Goal: Task Accomplishment & Management: Manage account settings

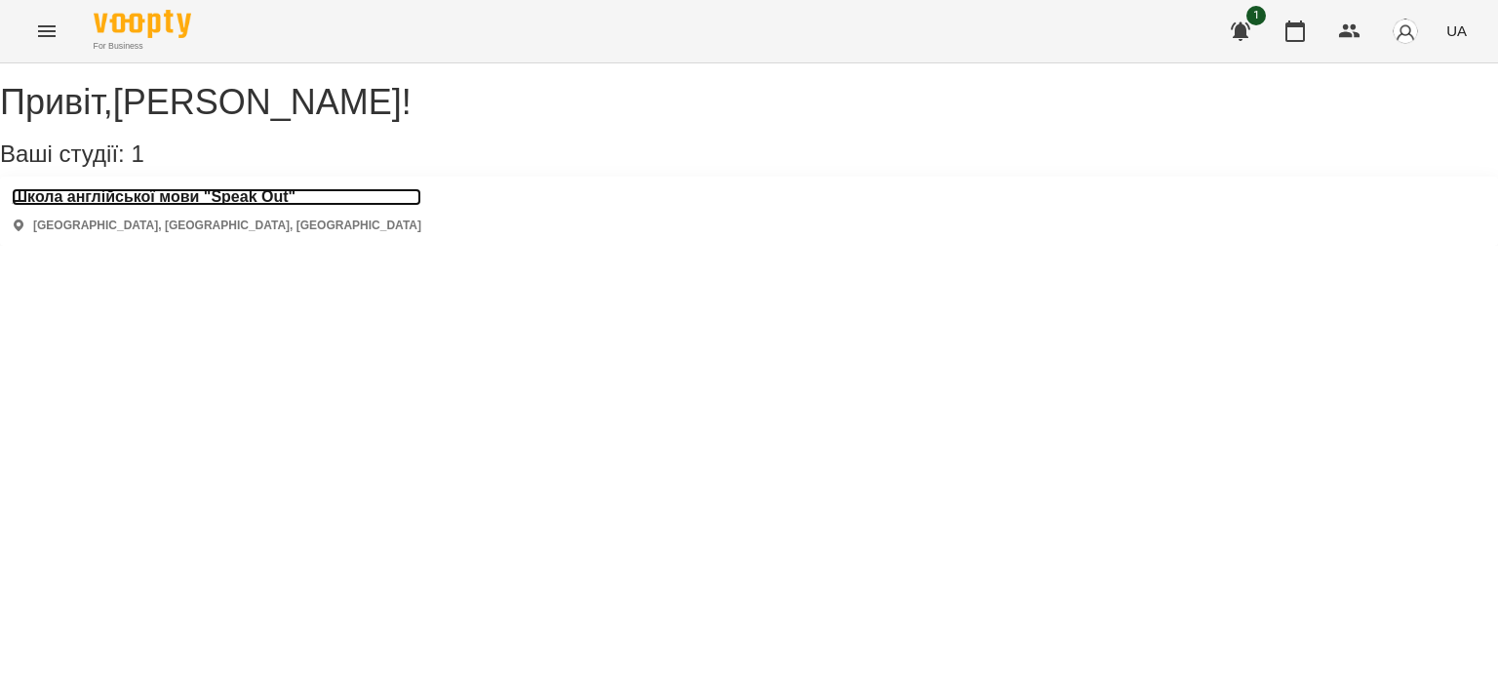
click at [254, 206] on h3 "Школа англійської мови "Speak Out"" at bounding box center [217, 197] width 410 height 18
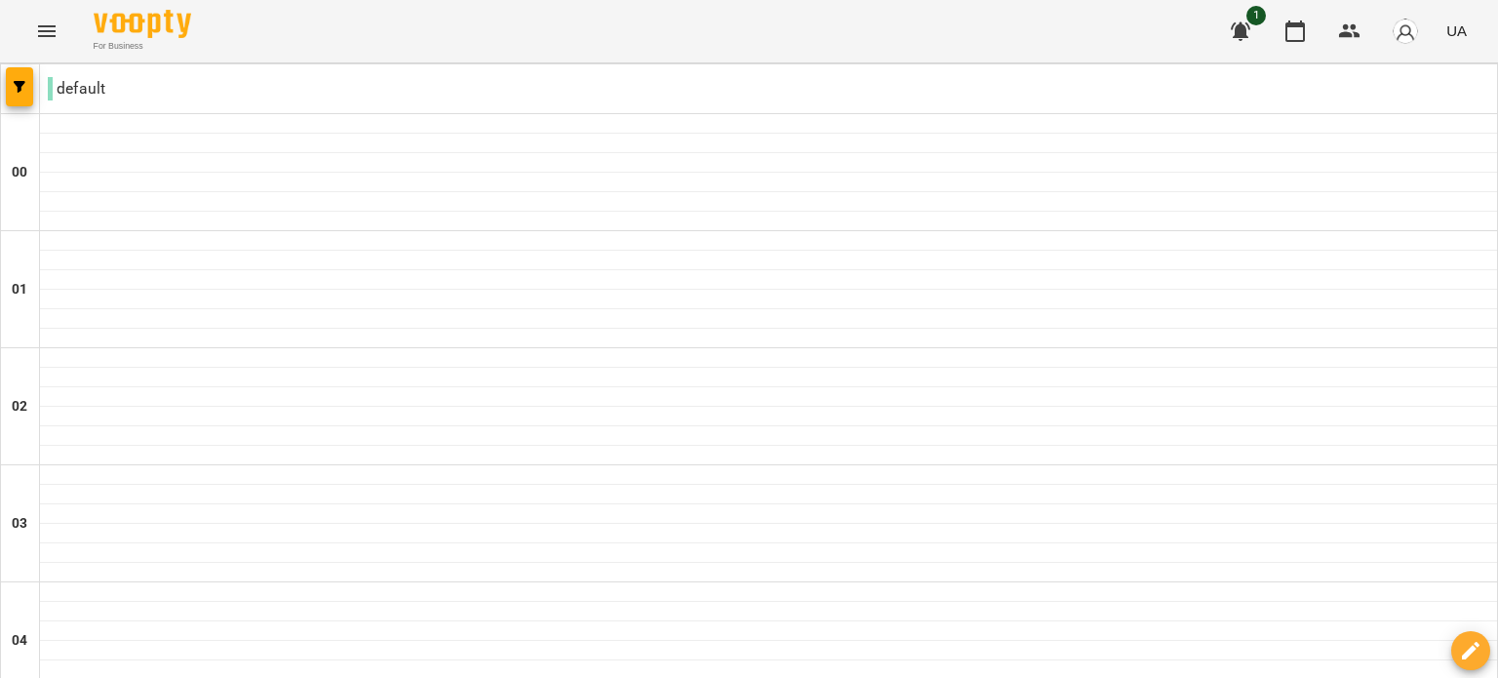
scroll to position [1716, 0]
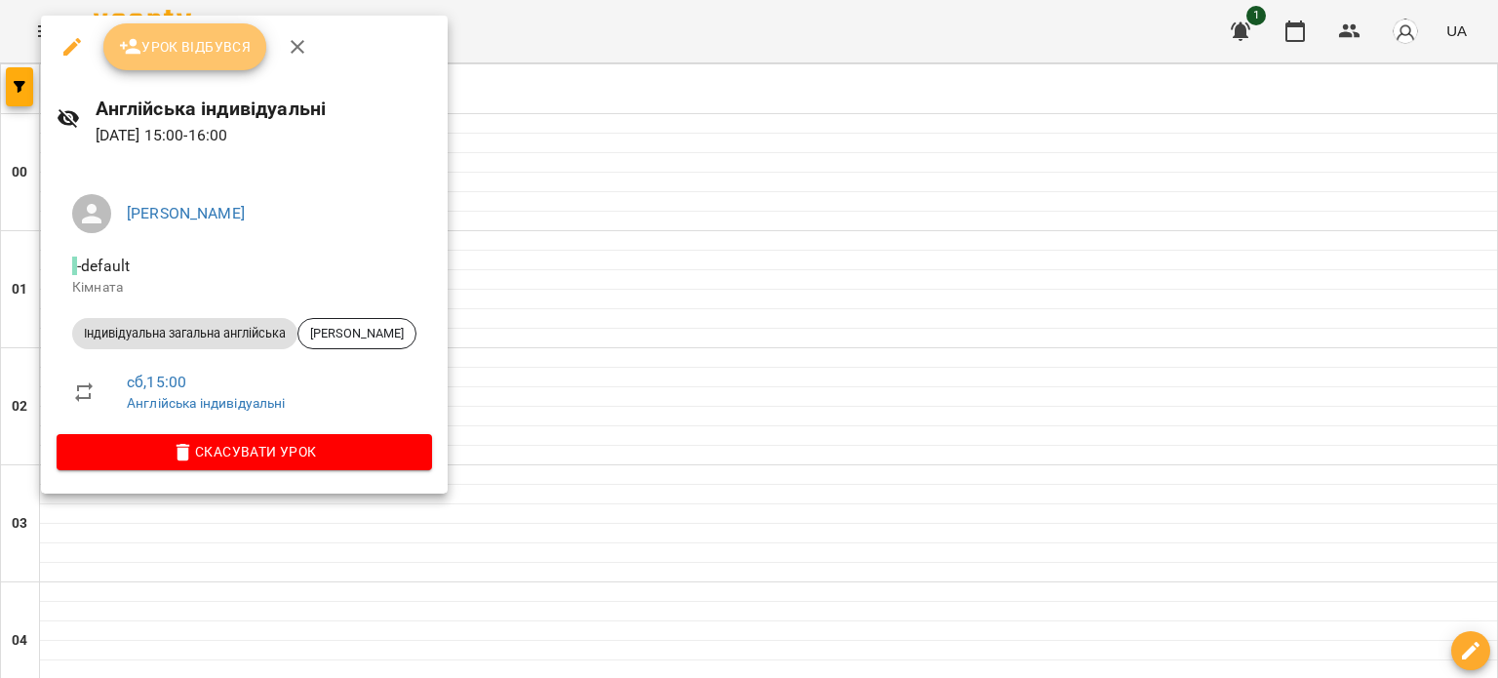
click at [221, 44] on span "Урок відбувся" at bounding box center [185, 46] width 133 height 23
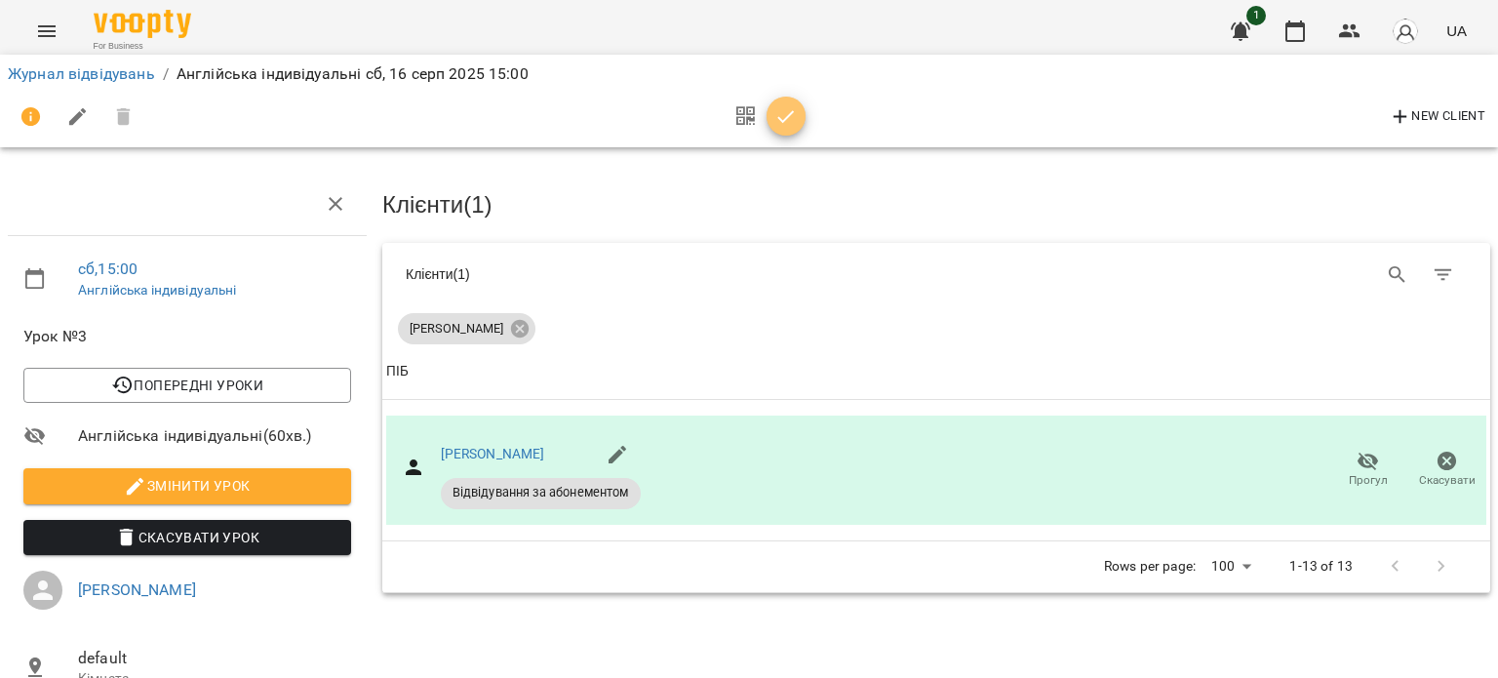
click at [782, 121] on icon "button" at bounding box center [786, 116] width 17 height 13
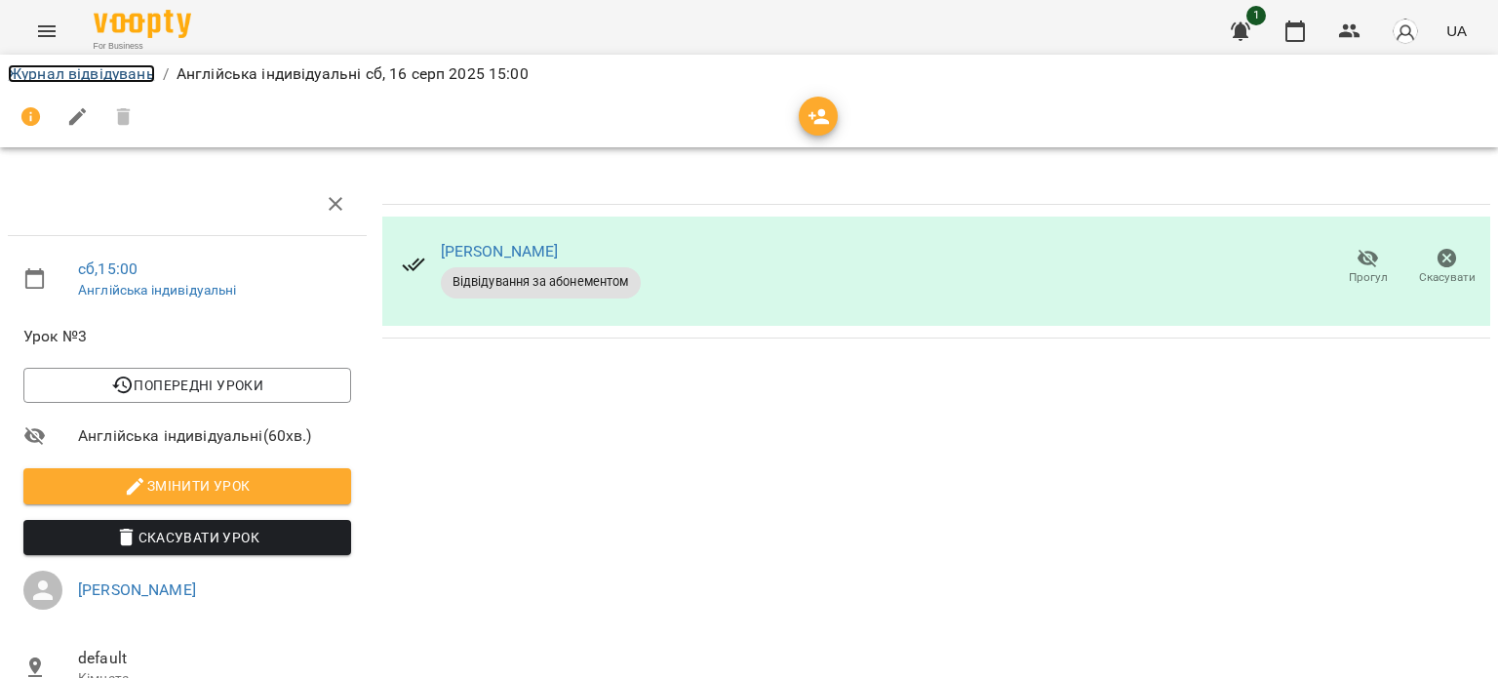
click at [145, 74] on link "Журнал відвідувань" at bounding box center [81, 73] width 147 height 19
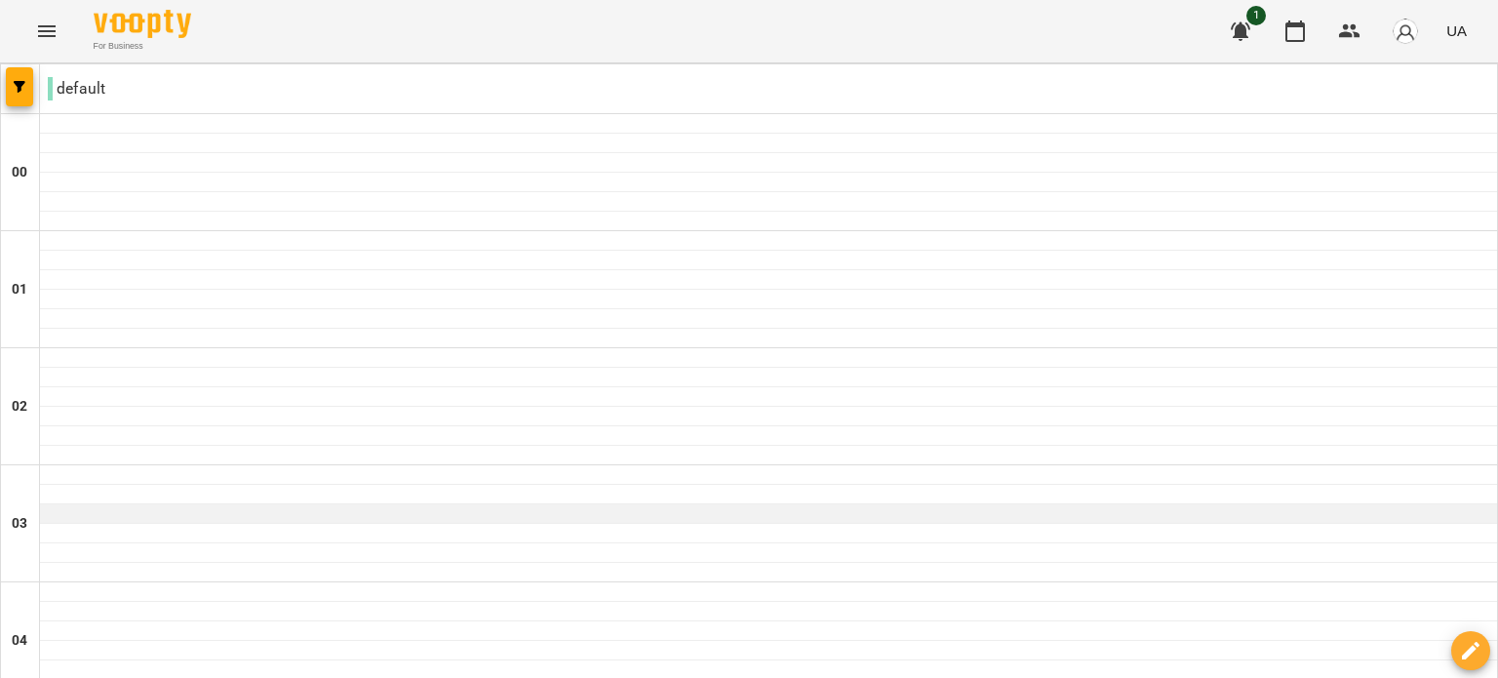
scroll to position [1684, 0]
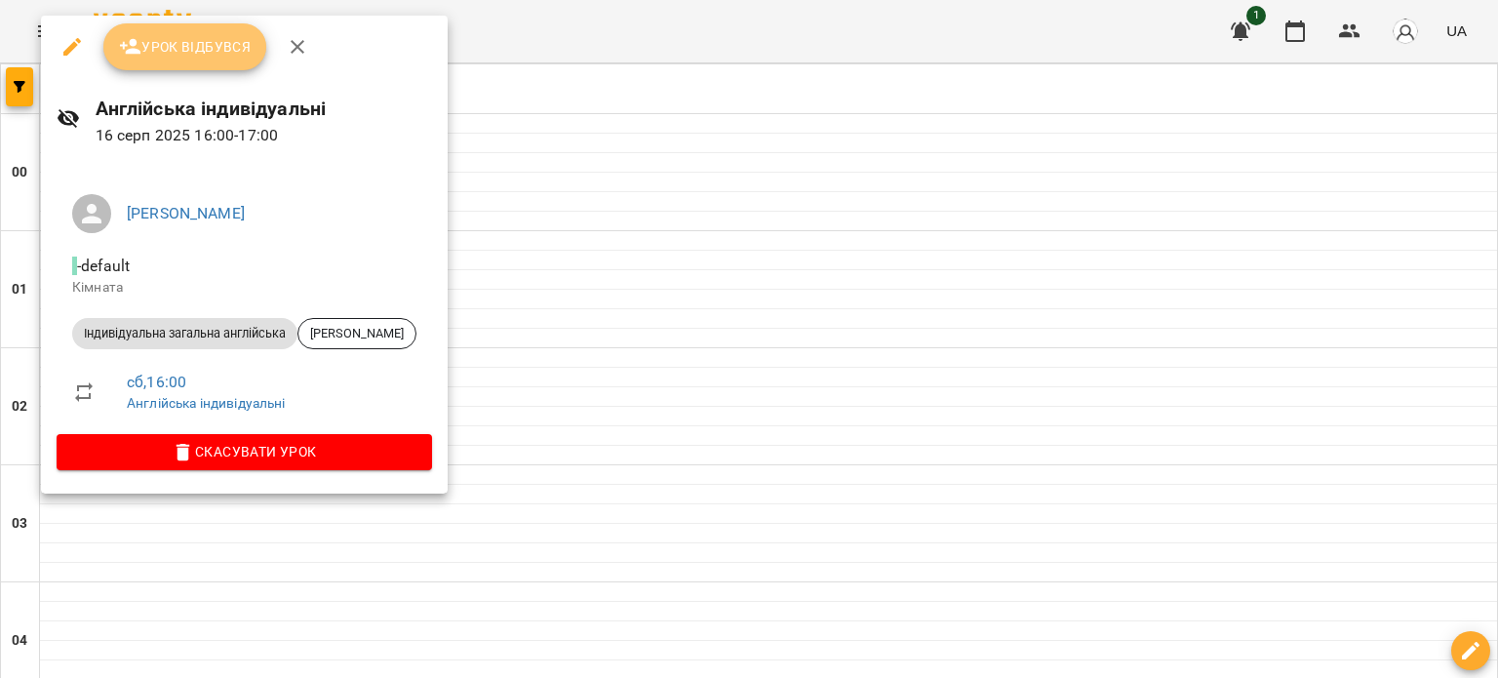
click at [248, 61] on button "Урок відбувся" at bounding box center [185, 46] width 164 height 47
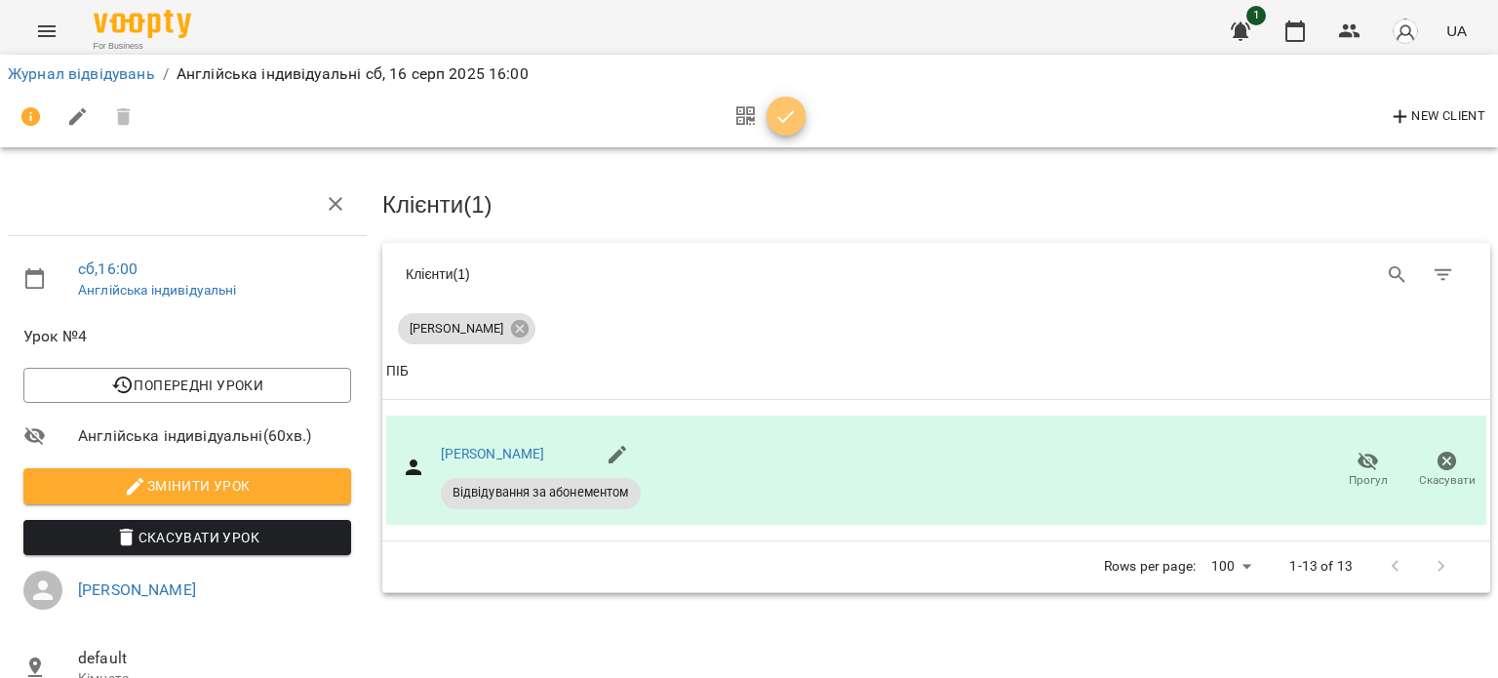
click at [782, 116] on icon "button" at bounding box center [785, 116] width 23 height 23
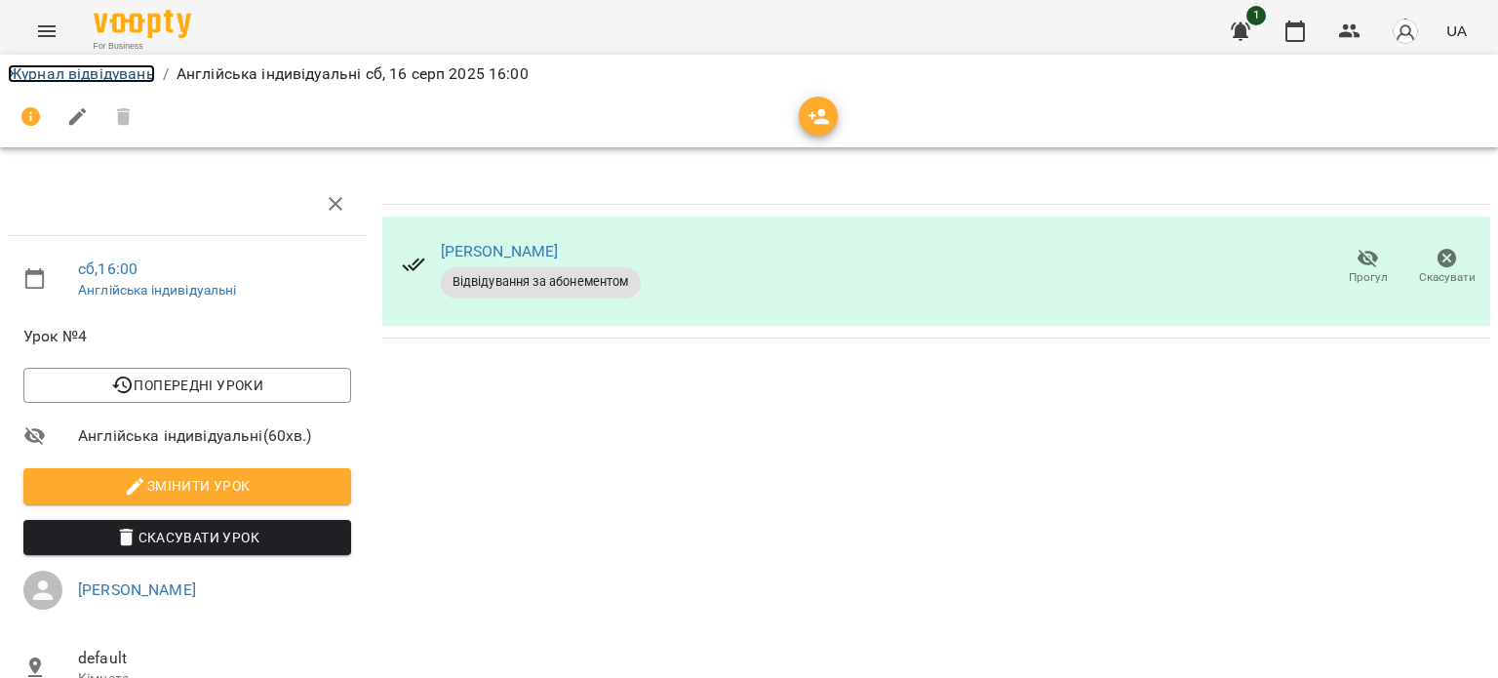
click at [135, 80] on link "Журнал відвідувань" at bounding box center [81, 73] width 147 height 19
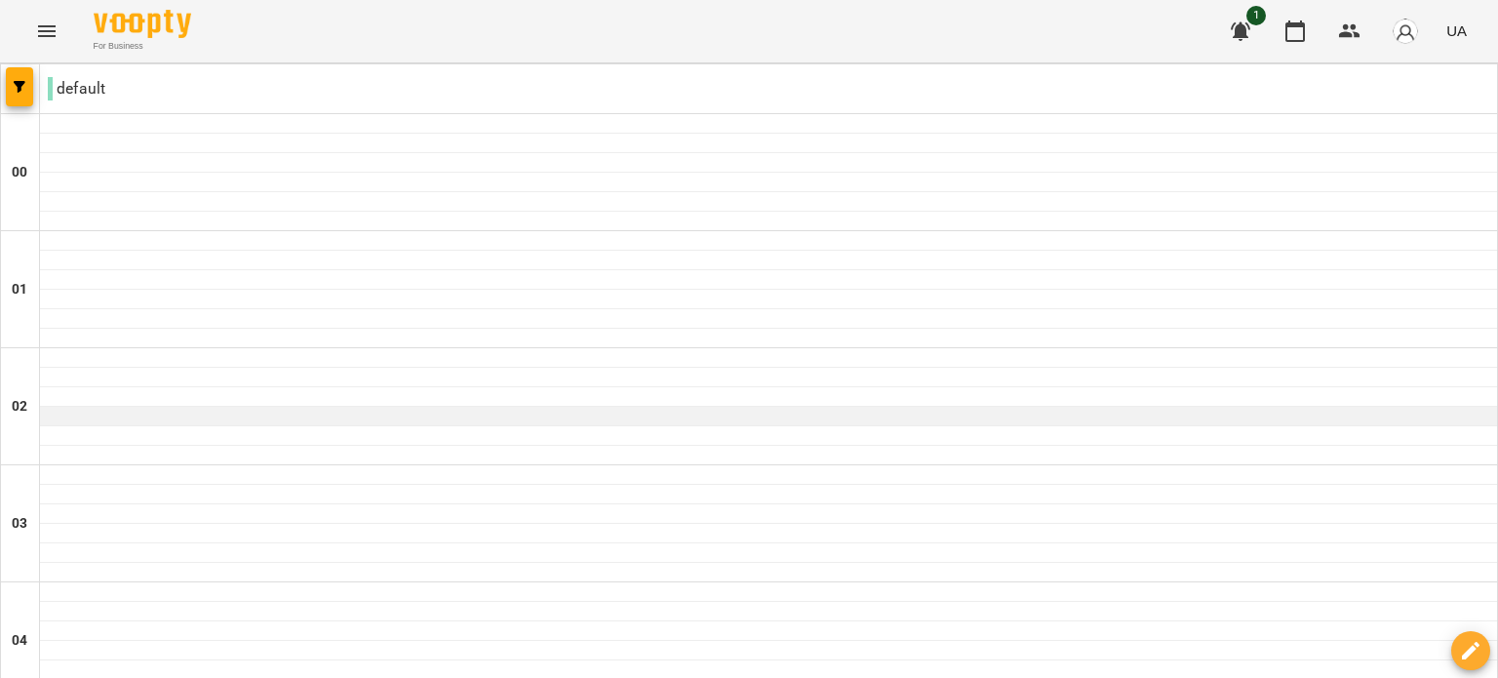
scroll to position [1921, 0]
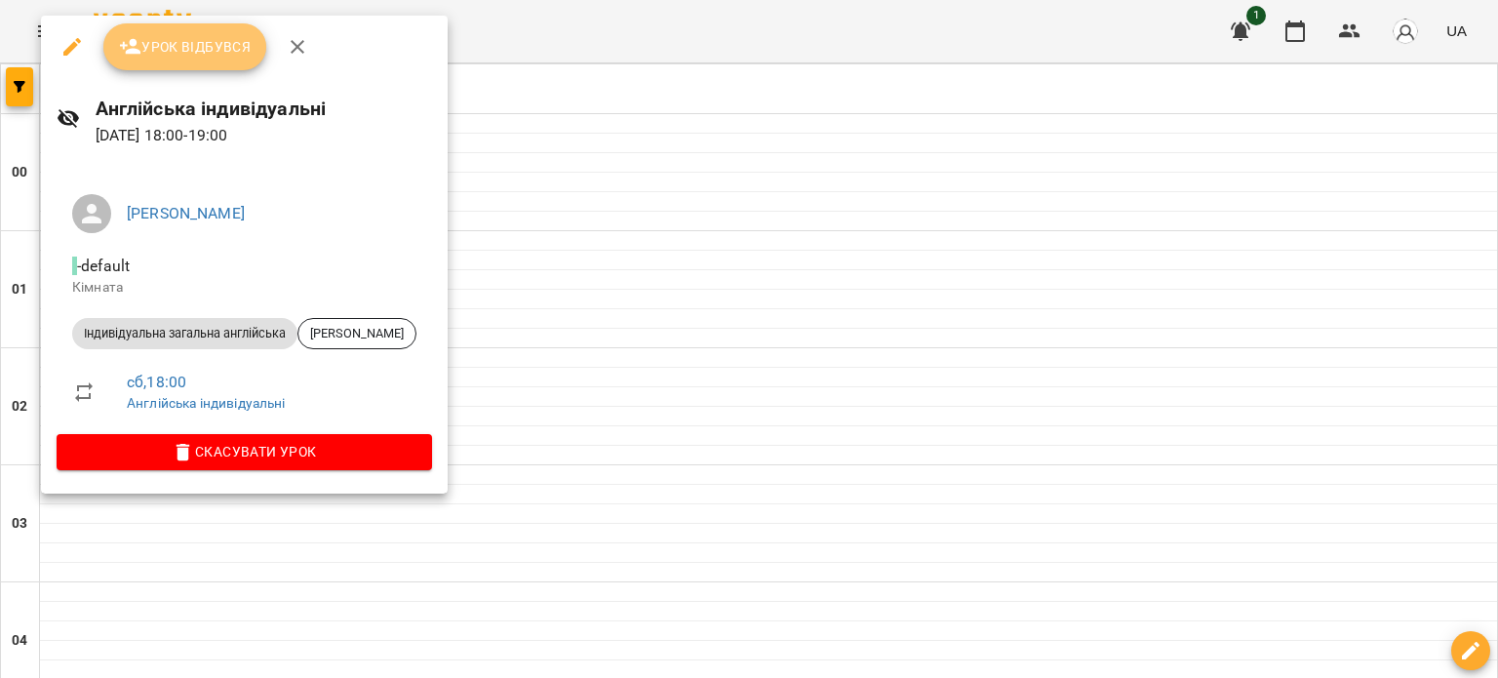
click at [234, 61] on button "Урок відбувся" at bounding box center [185, 46] width 164 height 47
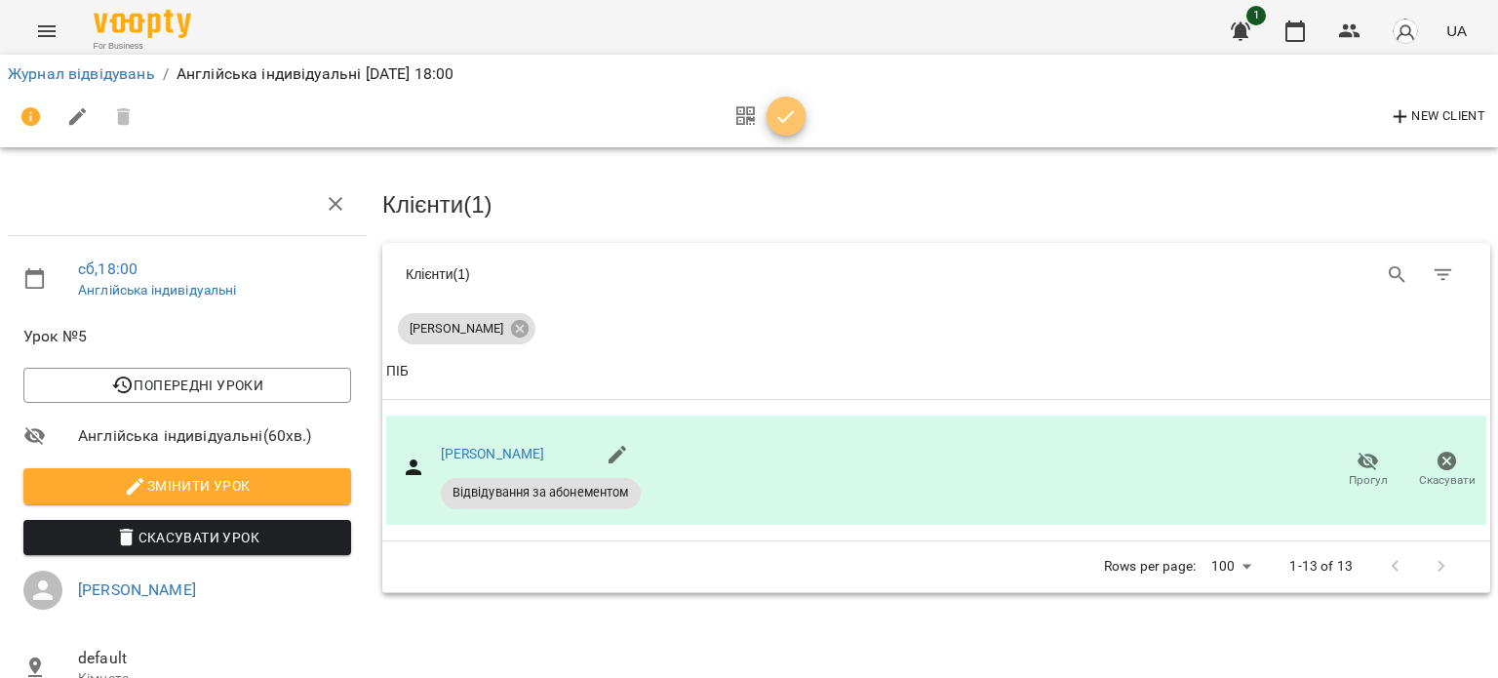
click at [788, 121] on icon "button" at bounding box center [785, 116] width 23 height 23
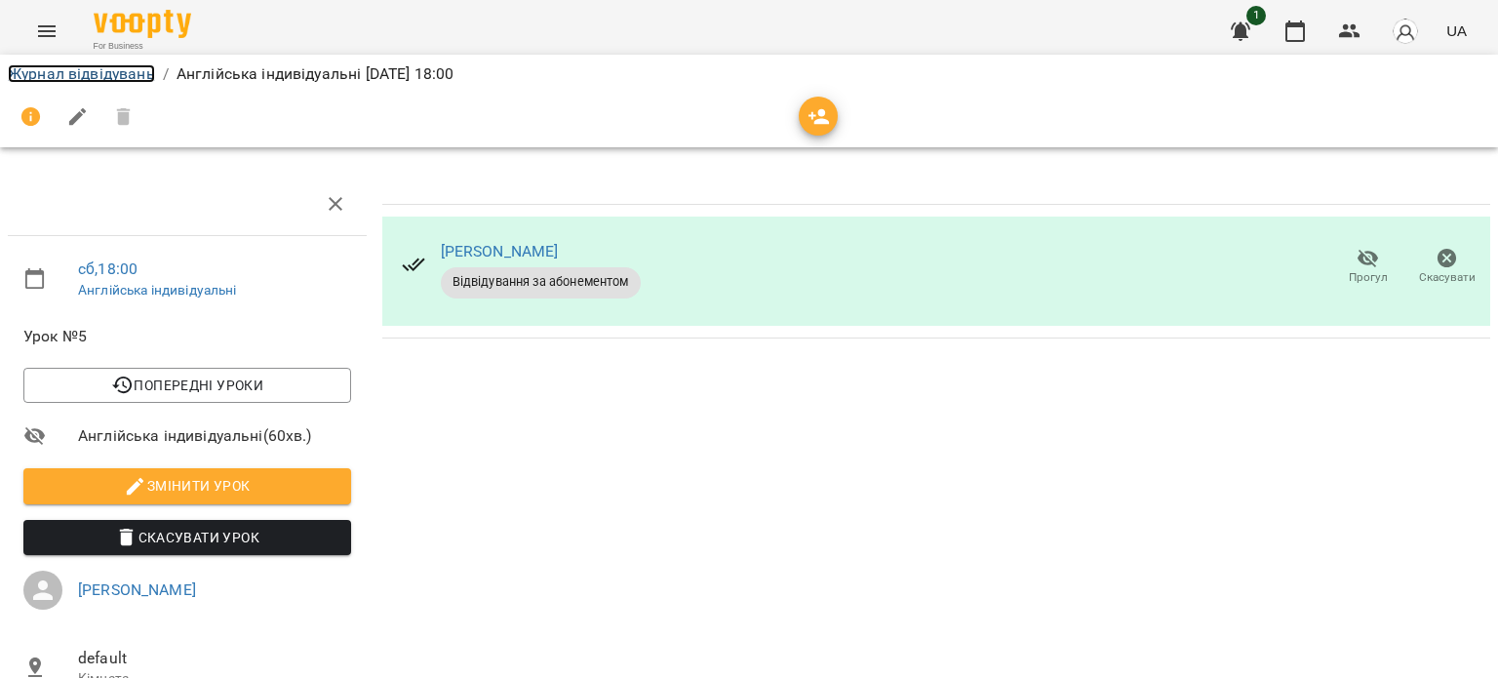
click at [137, 79] on link "Журнал відвідувань" at bounding box center [81, 73] width 147 height 19
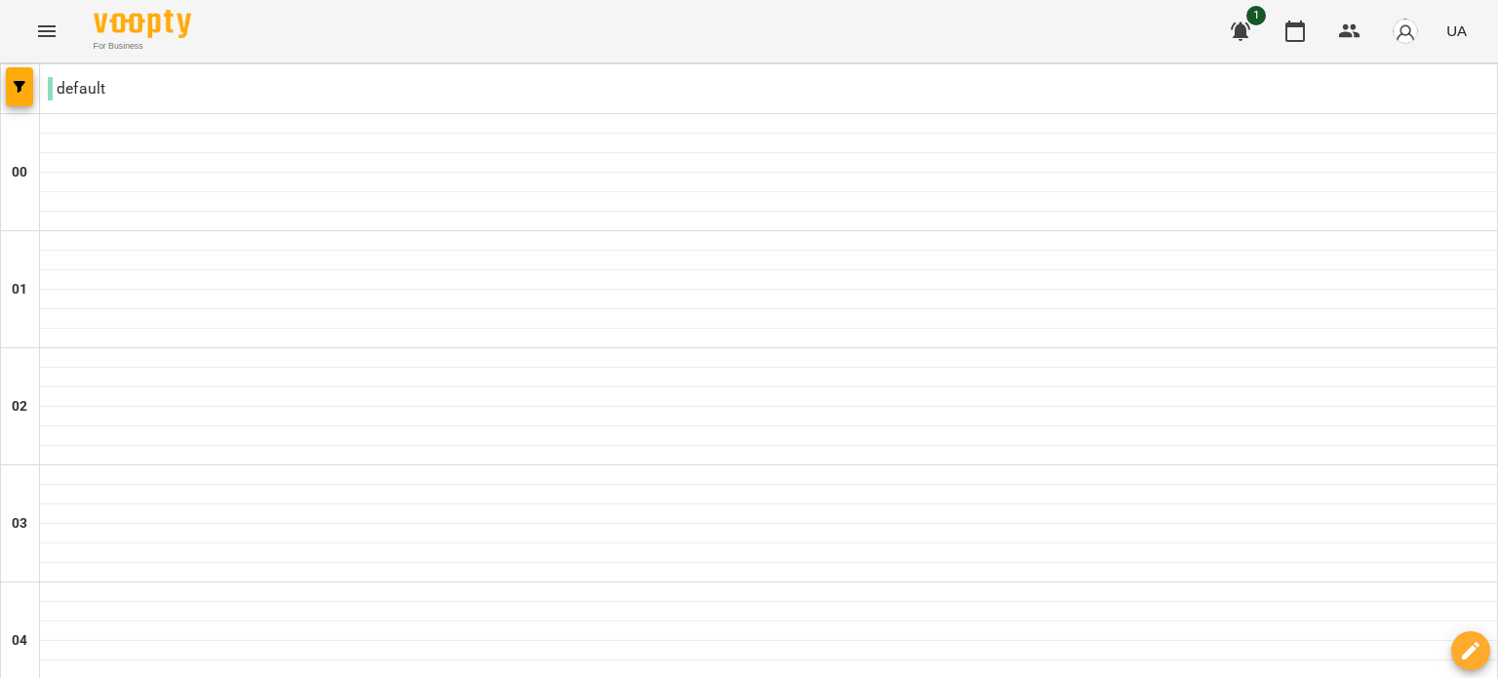
scroll to position [2129, 0]
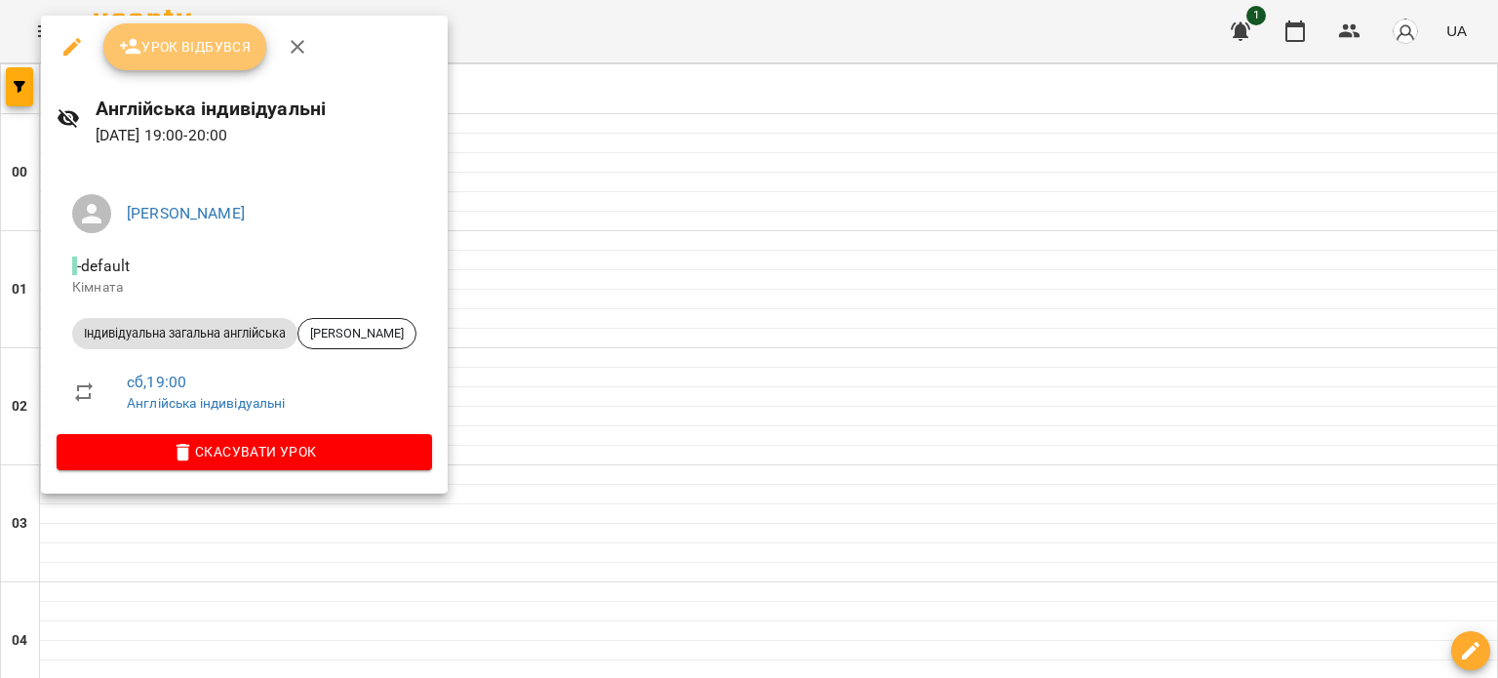
click at [234, 61] on button "Урок відбувся" at bounding box center [185, 46] width 164 height 47
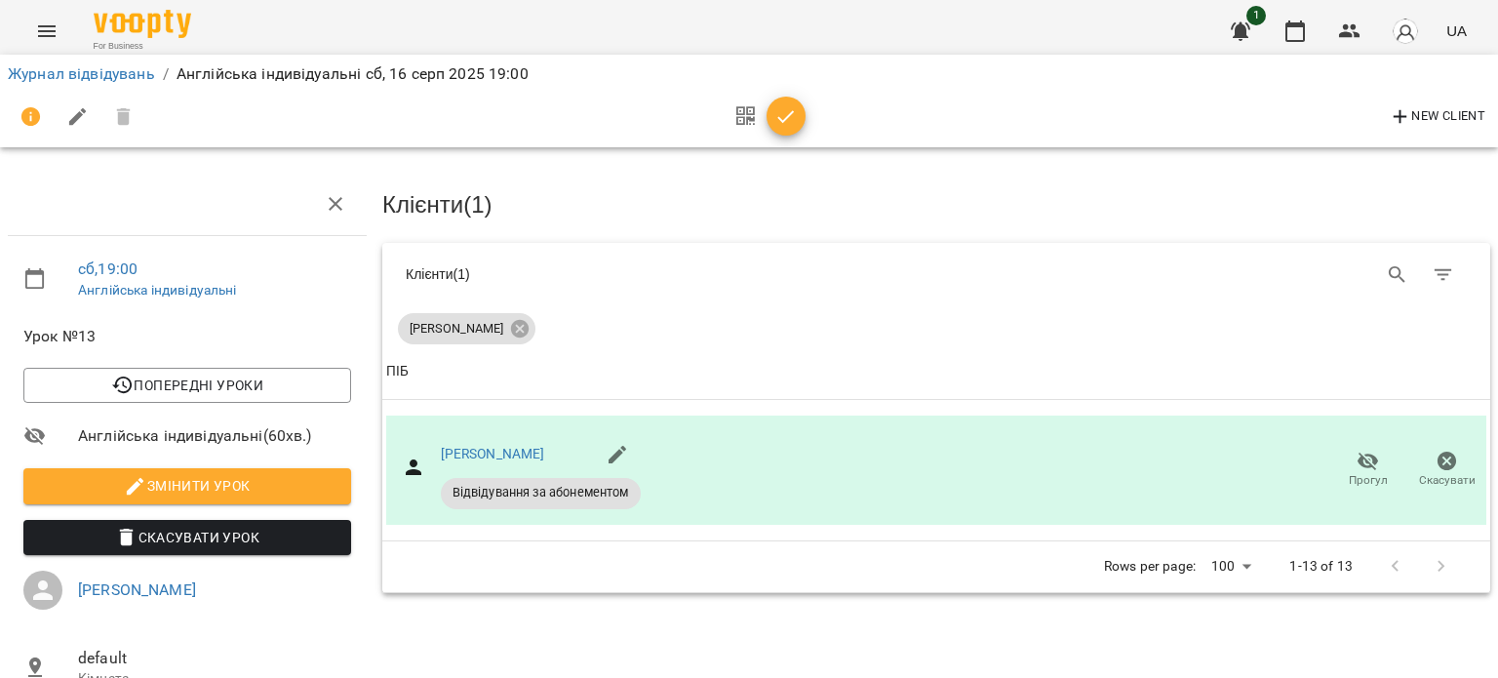
drag, startPoint x: 809, startPoint y: 111, endPoint x: 795, endPoint y: 114, distance: 14.9
click at [795, 114] on div "New Client" at bounding box center [749, 117] width 1482 height 47
click at [795, 114] on icon "button" at bounding box center [785, 116] width 23 height 23
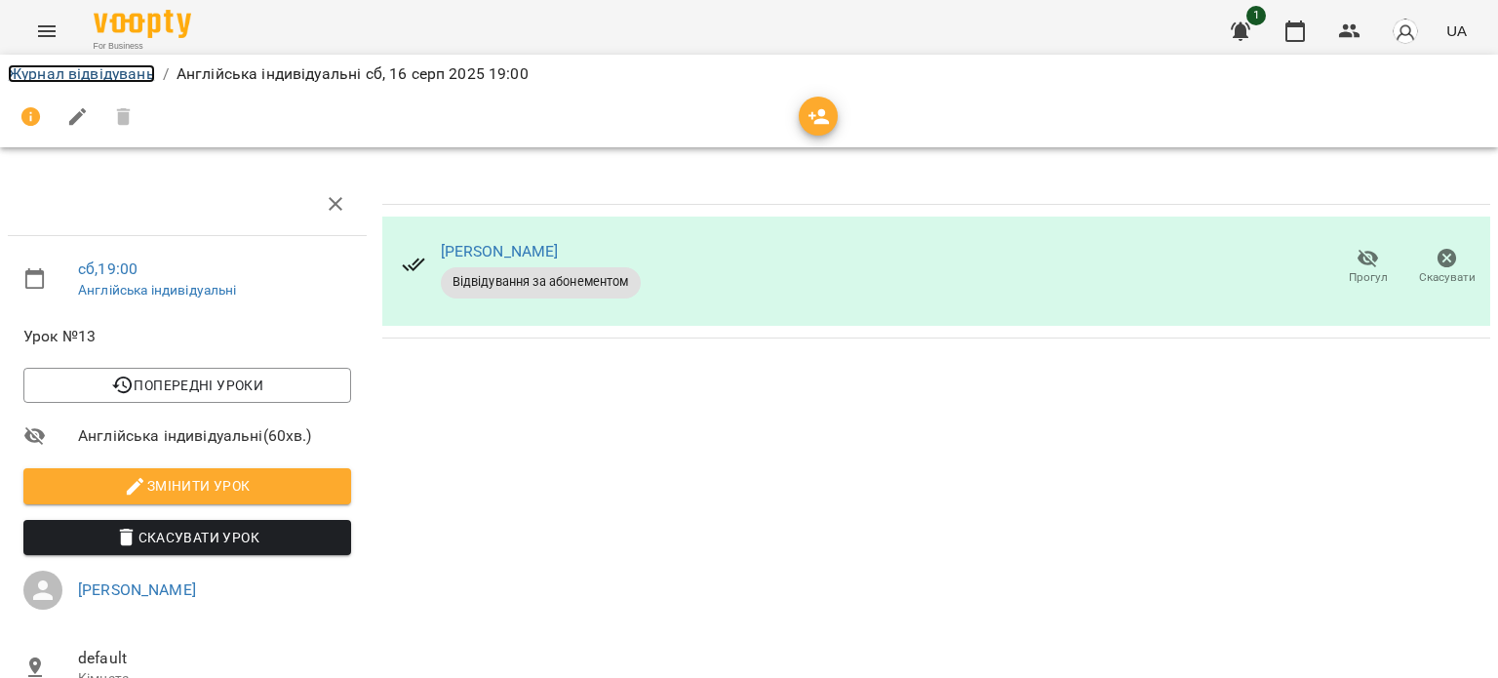
click at [40, 71] on link "Журнал відвідувань" at bounding box center [81, 73] width 147 height 19
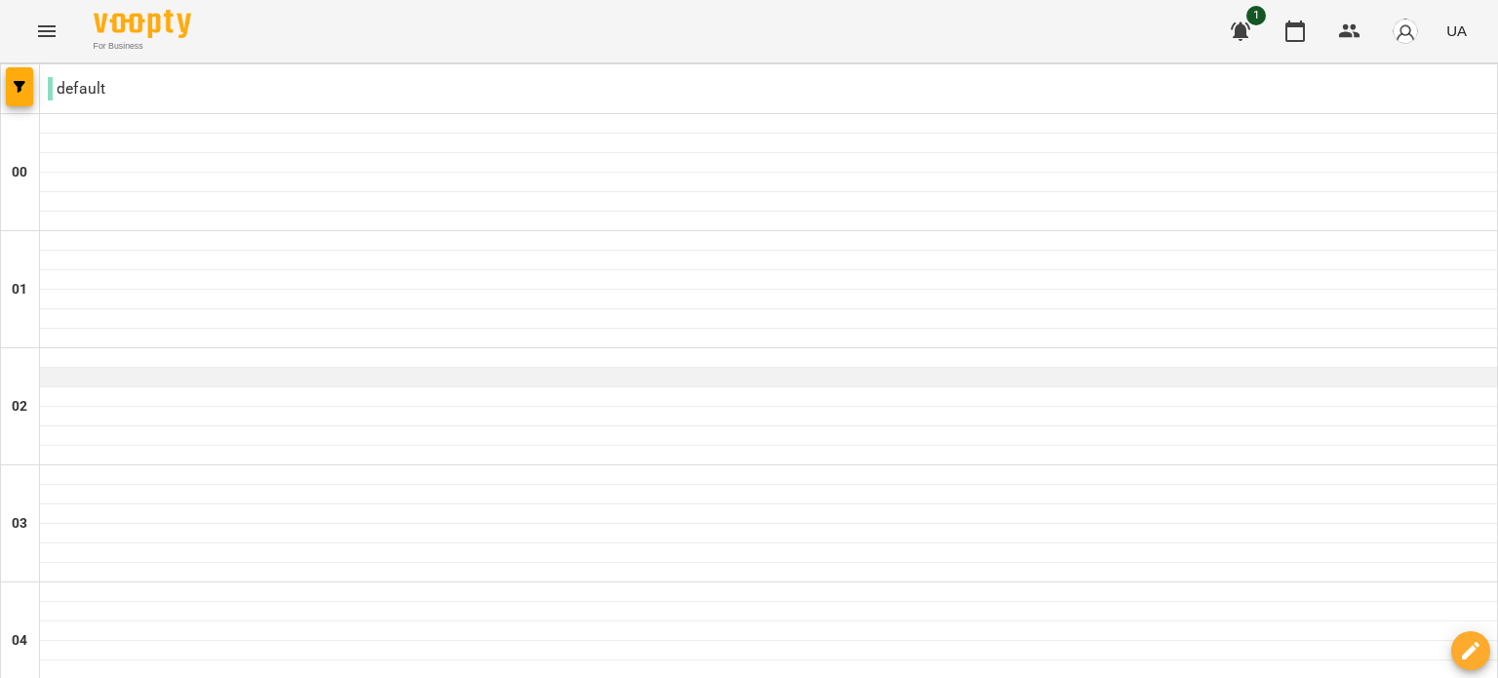
scroll to position [2120, 0]
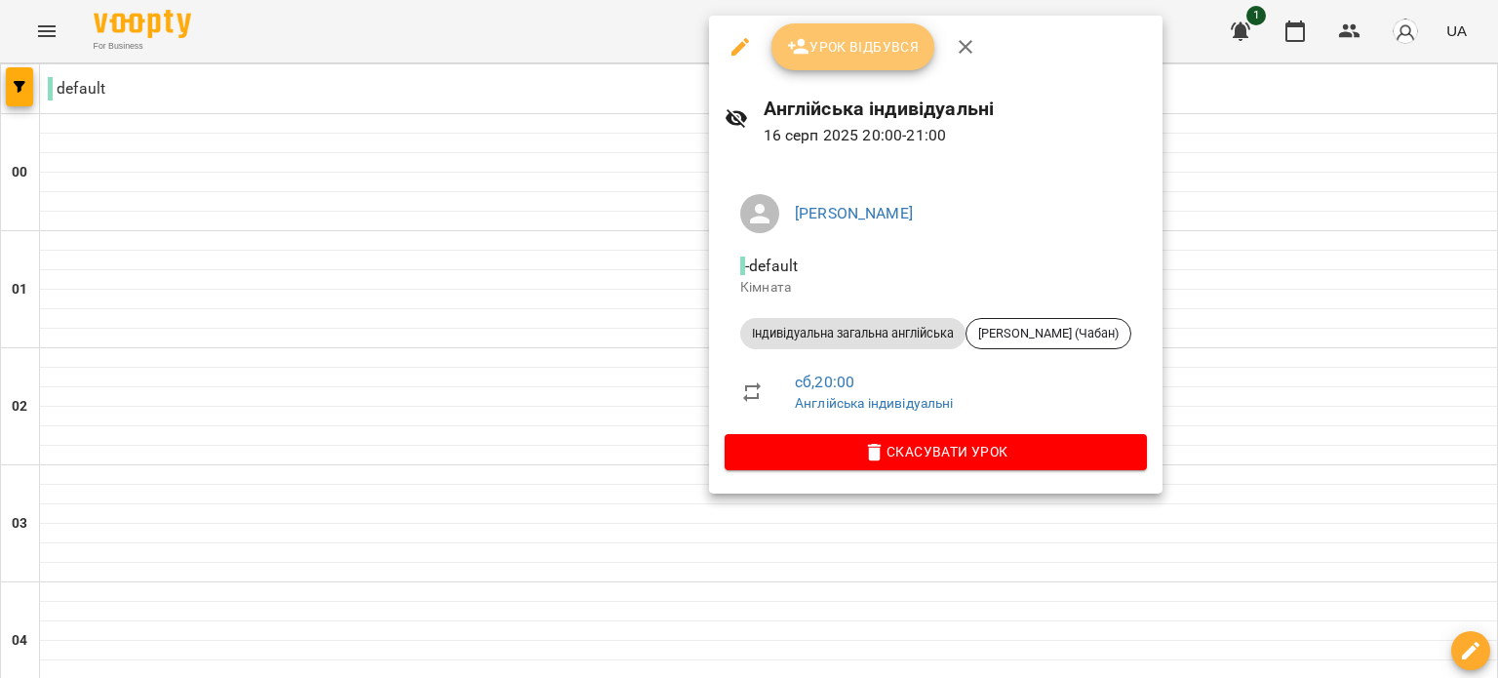
click at [833, 37] on span "Урок відбувся" at bounding box center [853, 46] width 133 height 23
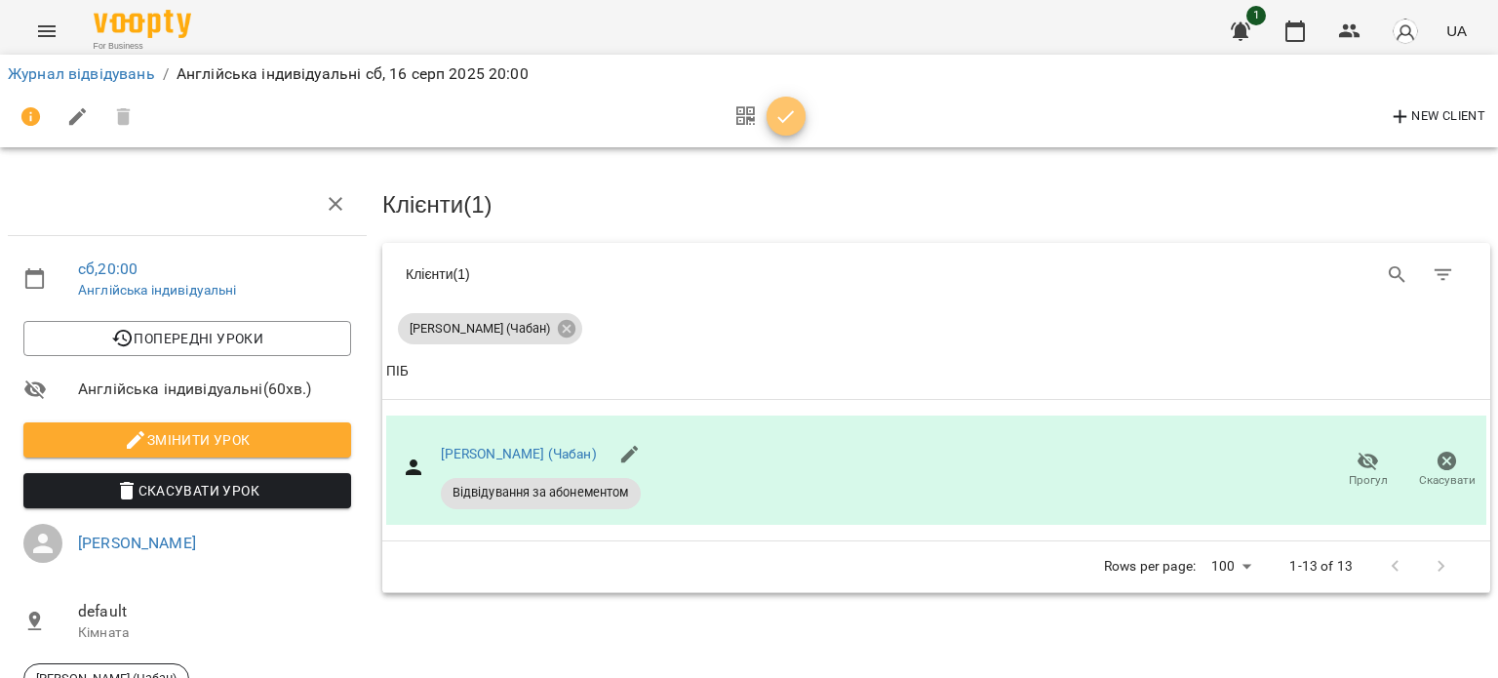
click at [780, 105] on icon "button" at bounding box center [785, 116] width 23 height 23
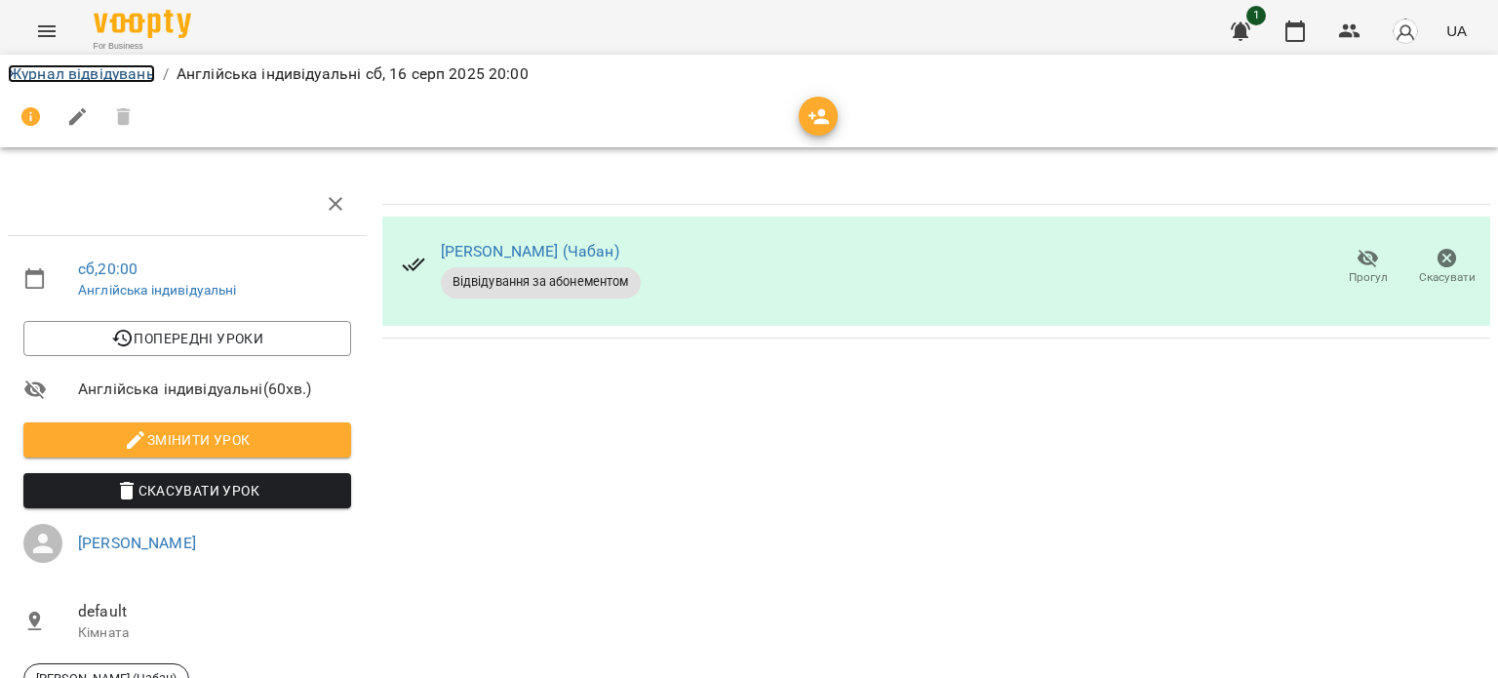
click at [106, 77] on link "Журнал відвідувань" at bounding box center [81, 73] width 147 height 19
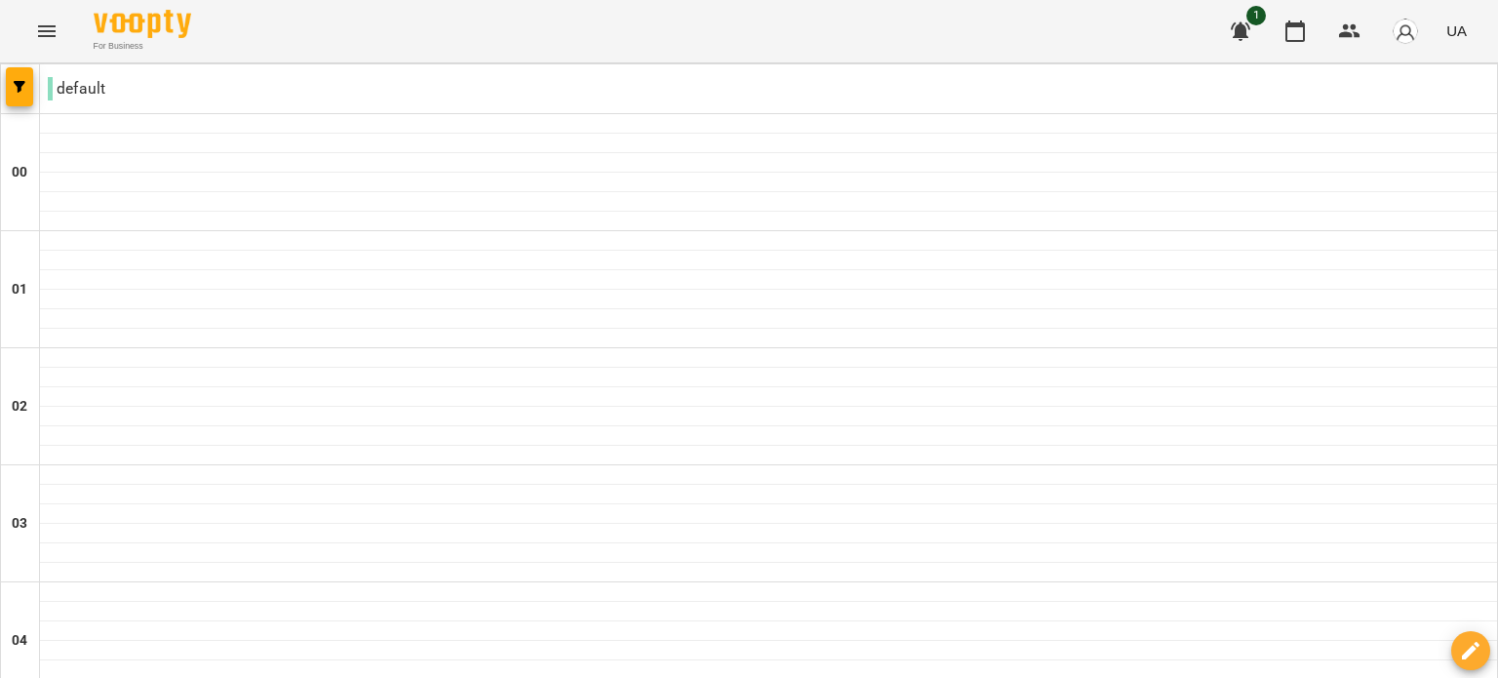
scroll to position [1806, 0]
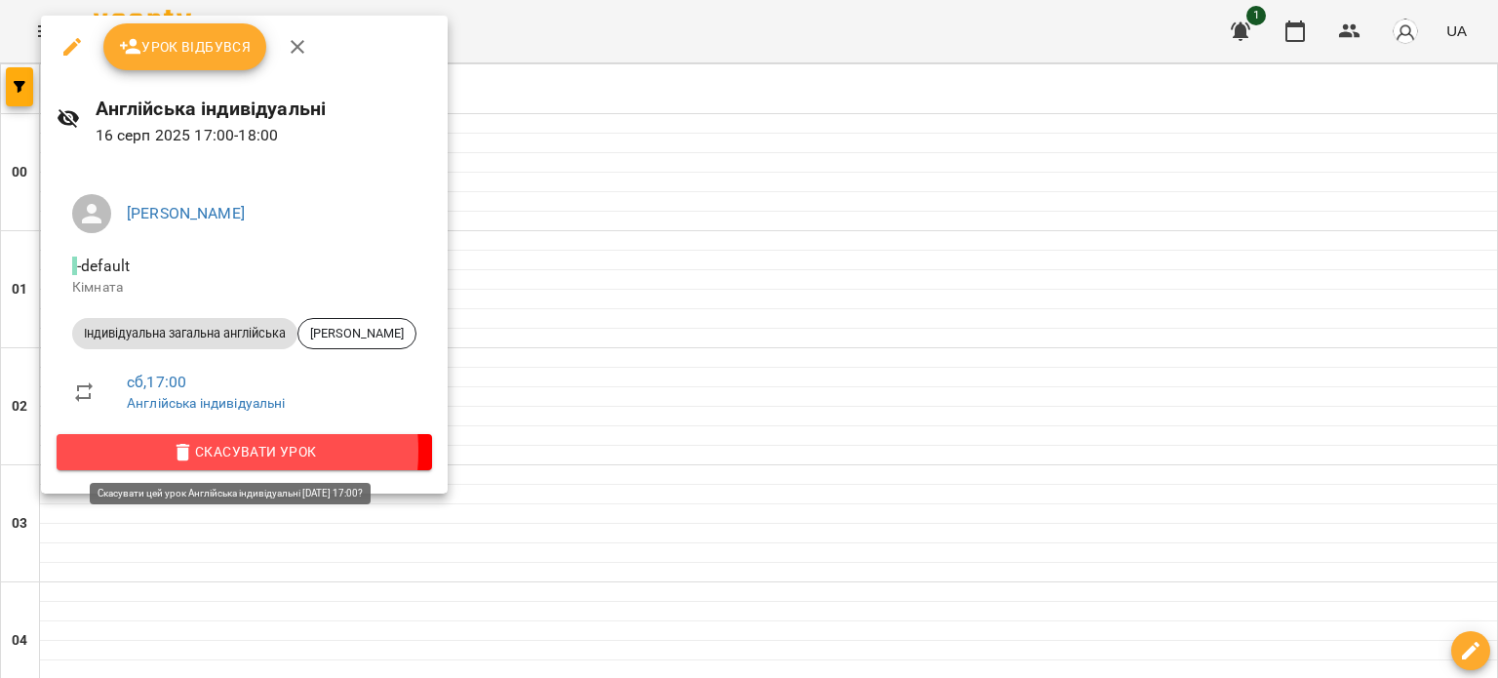
click at [199, 450] on span "Скасувати Урок" at bounding box center [244, 451] width 344 height 23
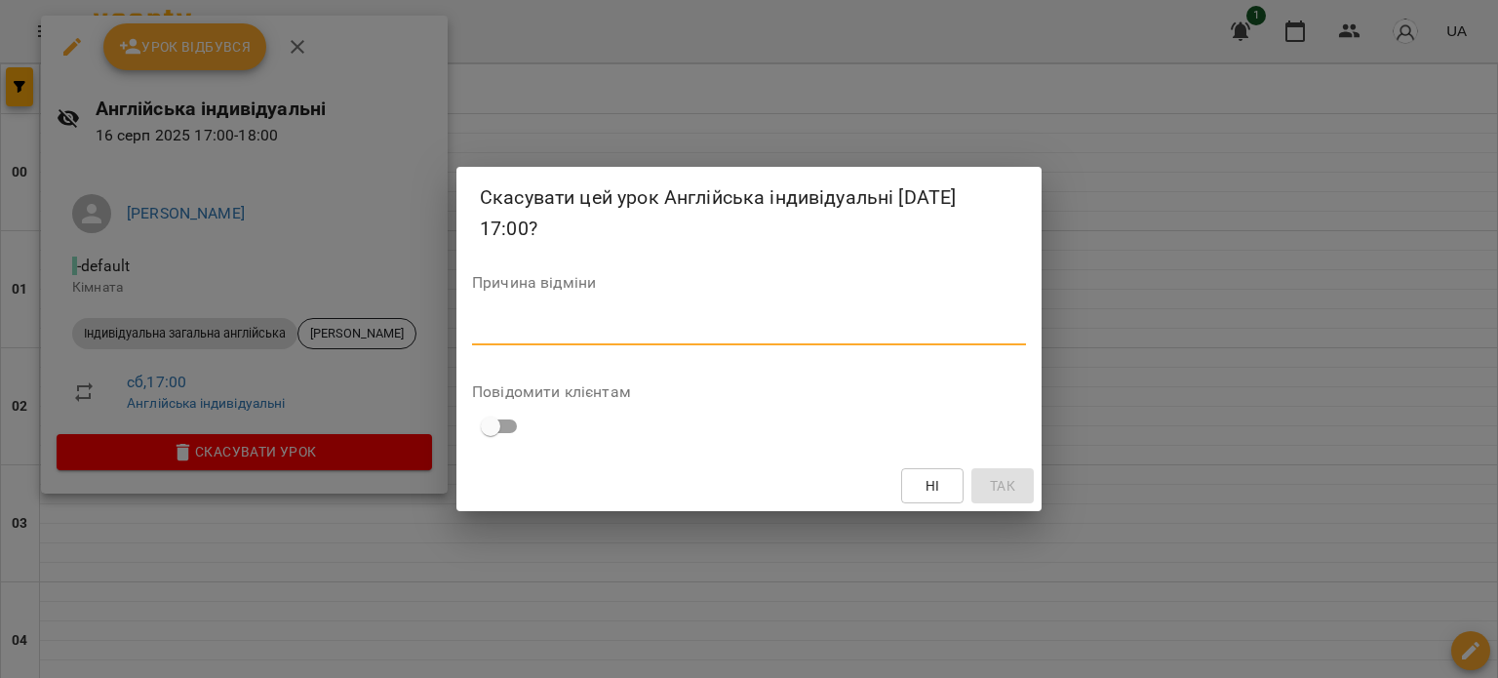
click at [562, 329] on textarea at bounding box center [749, 329] width 554 height 19
type textarea "*******"
click at [1021, 493] on button "Так" at bounding box center [1002, 485] width 62 height 35
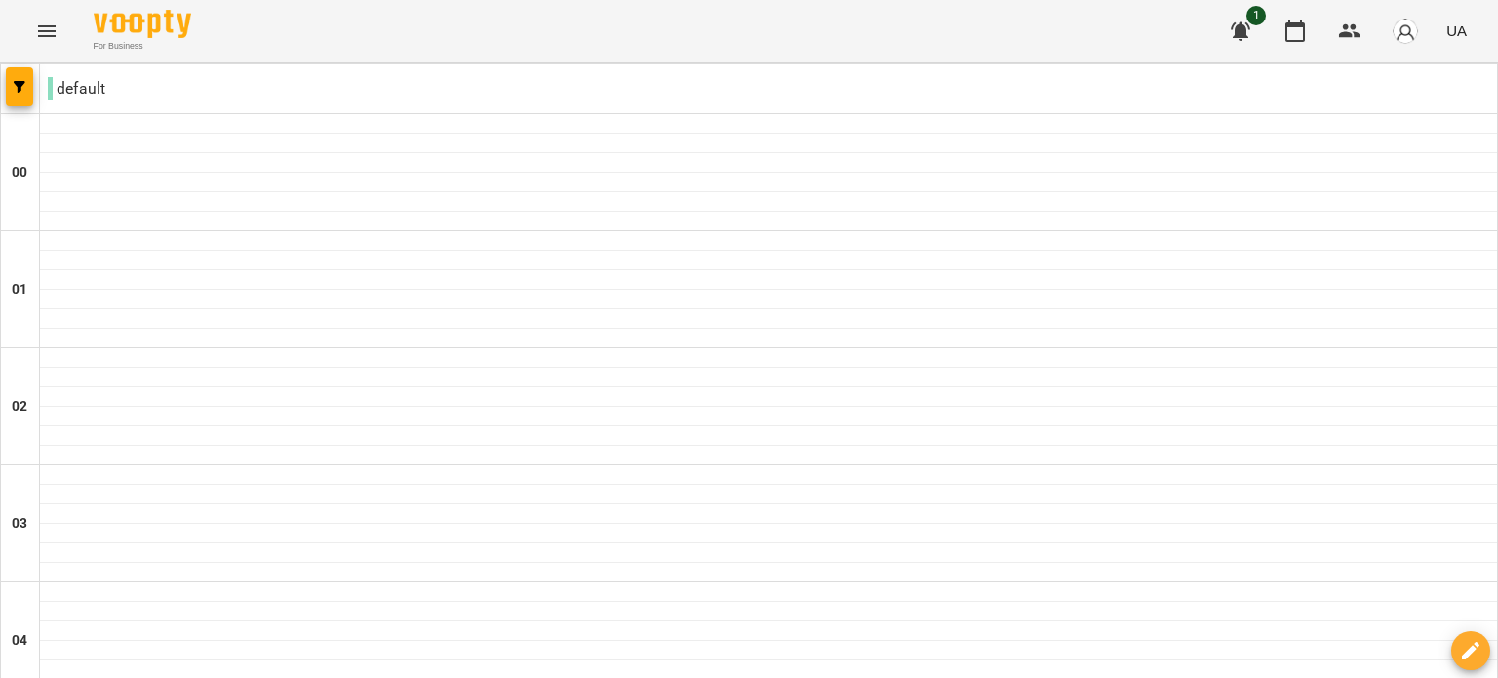
scroll to position [2256, 0]
